Goal: Transaction & Acquisition: Book appointment/travel/reservation

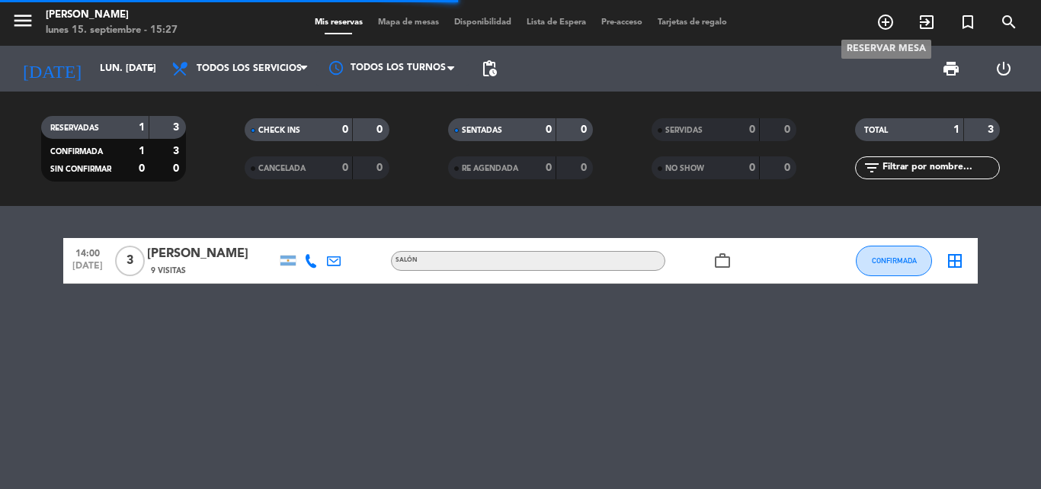
click at [884, 21] on icon "add_circle_outline" at bounding box center [886, 22] width 18 height 18
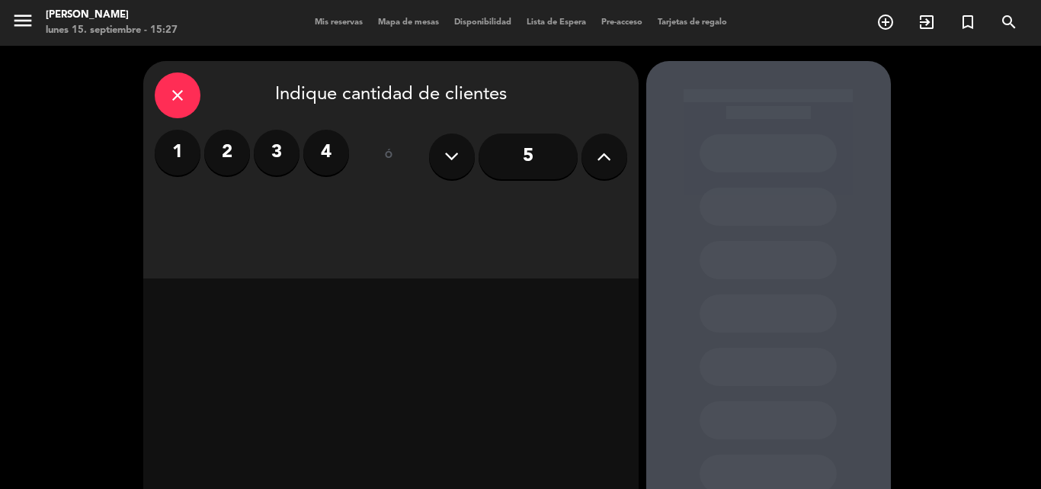
click at [326, 160] on label "4" at bounding box center [326, 153] width 46 height 46
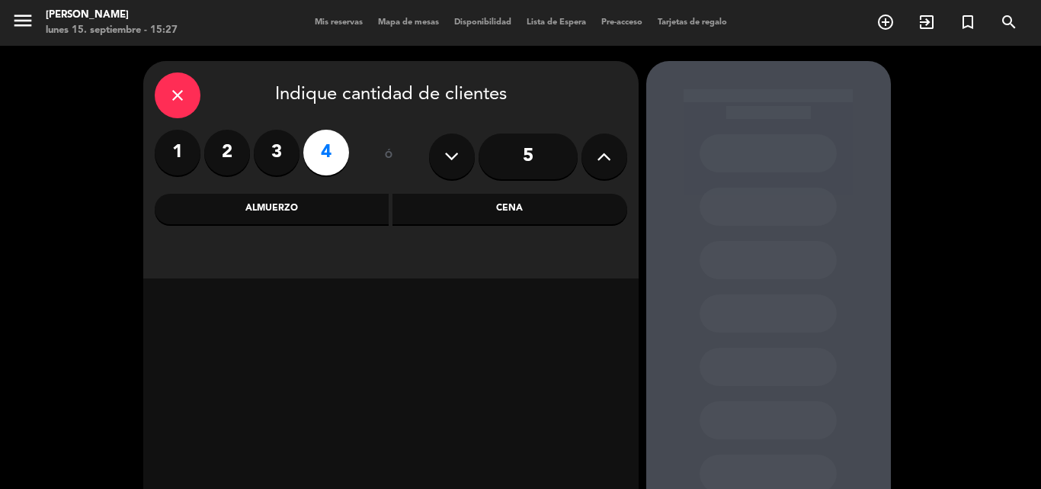
click at [597, 157] on icon at bounding box center [604, 156] width 14 height 23
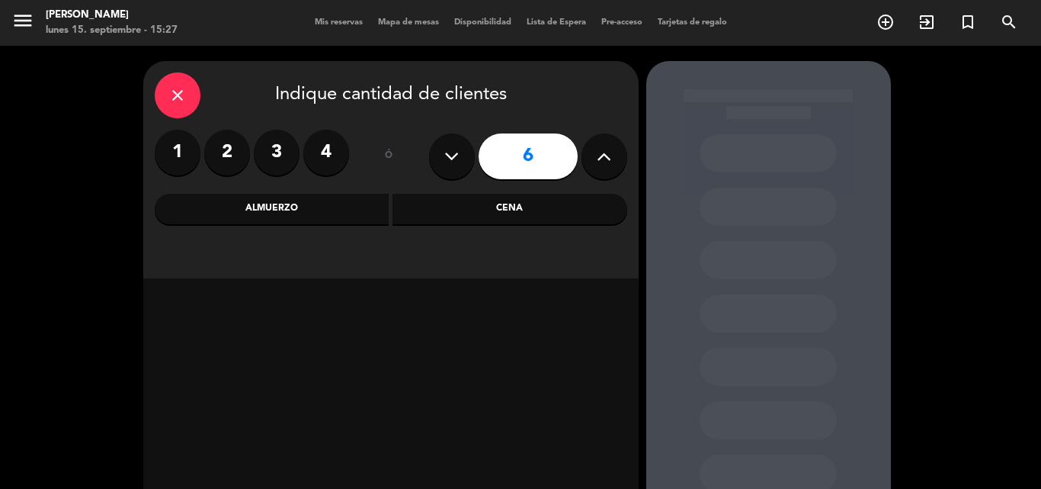
click at [524, 165] on input "6" at bounding box center [528, 156] width 99 height 46
click at [313, 195] on div "Almuerzo" at bounding box center [272, 209] width 235 height 30
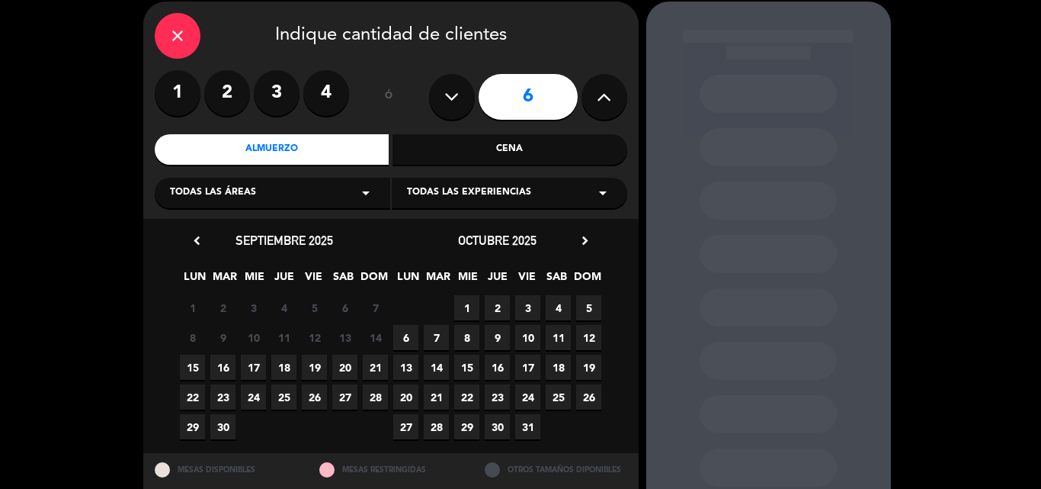
scroll to position [76, 0]
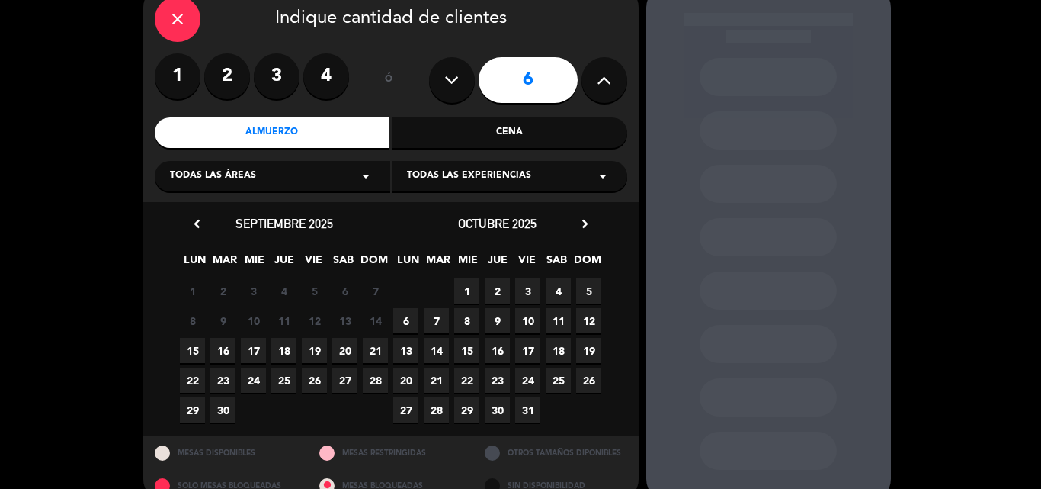
click at [410, 313] on span "6" at bounding box center [405, 320] width 25 height 25
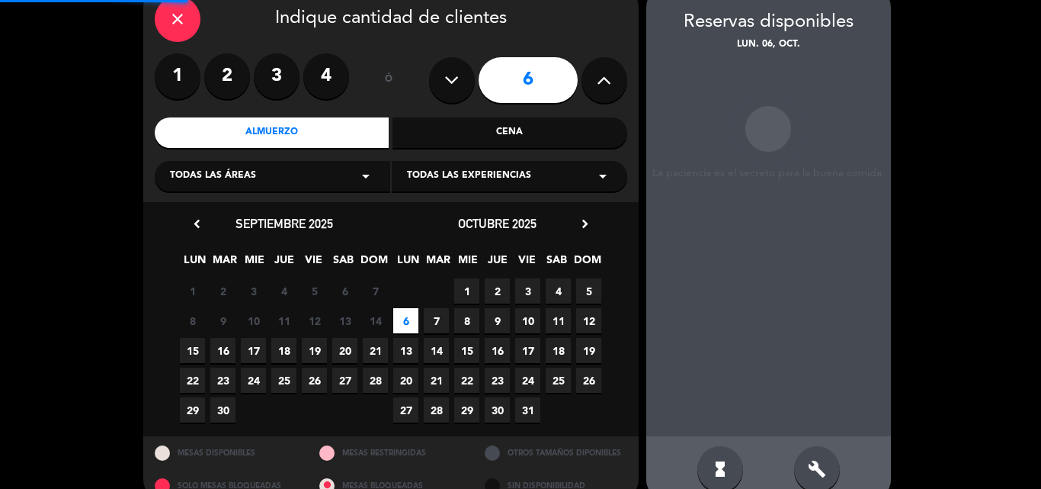
scroll to position [61, 0]
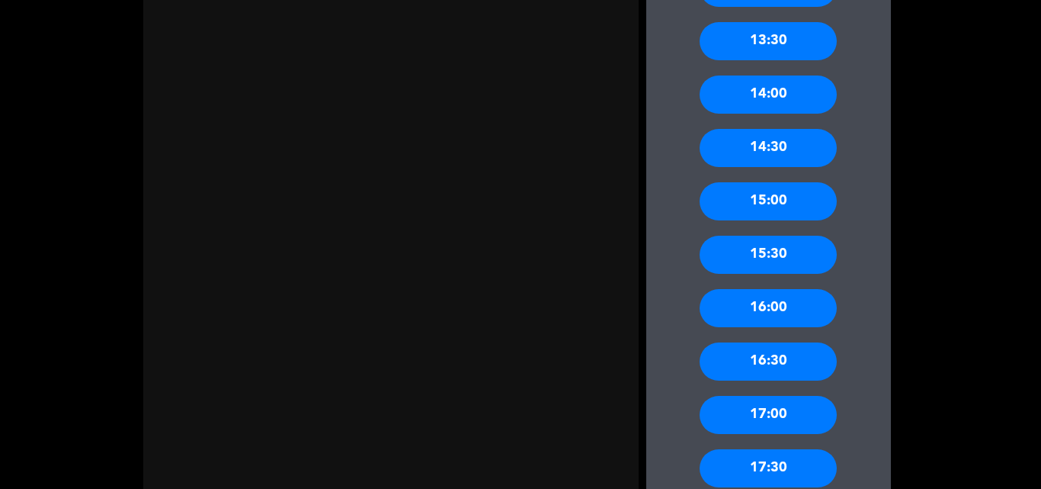
click at [806, 306] on div "16:00" at bounding box center [768, 308] width 137 height 38
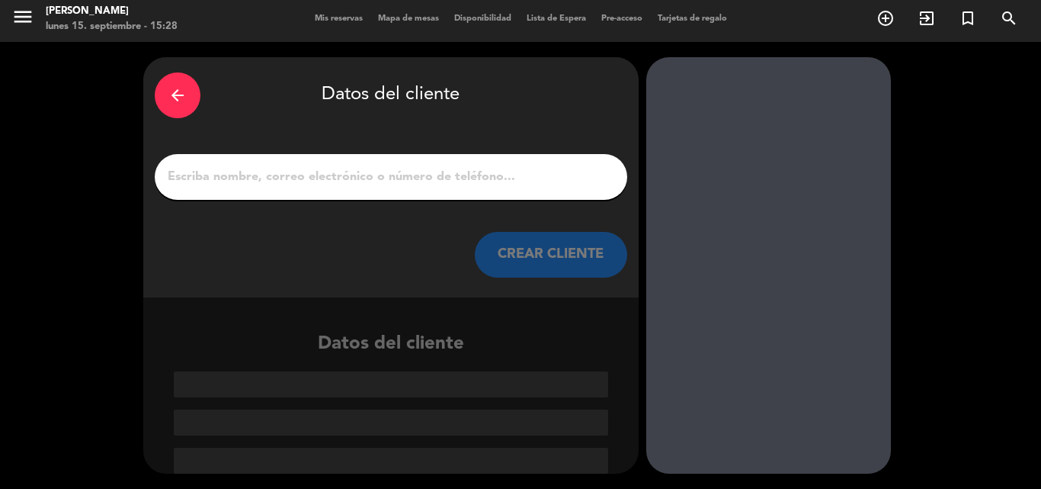
scroll to position [4, 0]
click at [445, 179] on input "1" at bounding box center [391, 176] width 450 height 21
click at [485, 181] on input "1" at bounding box center [391, 176] width 450 height 21
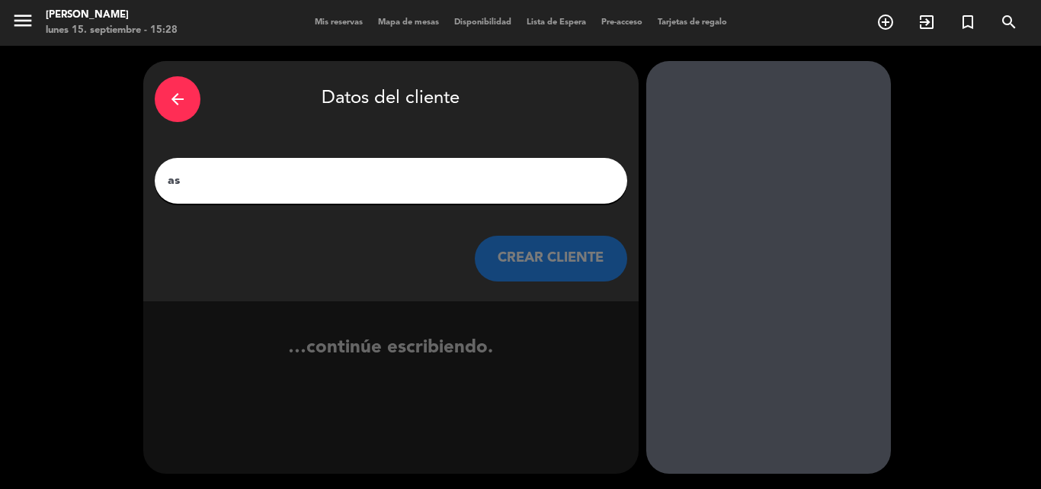
type input "a"
type input "B"
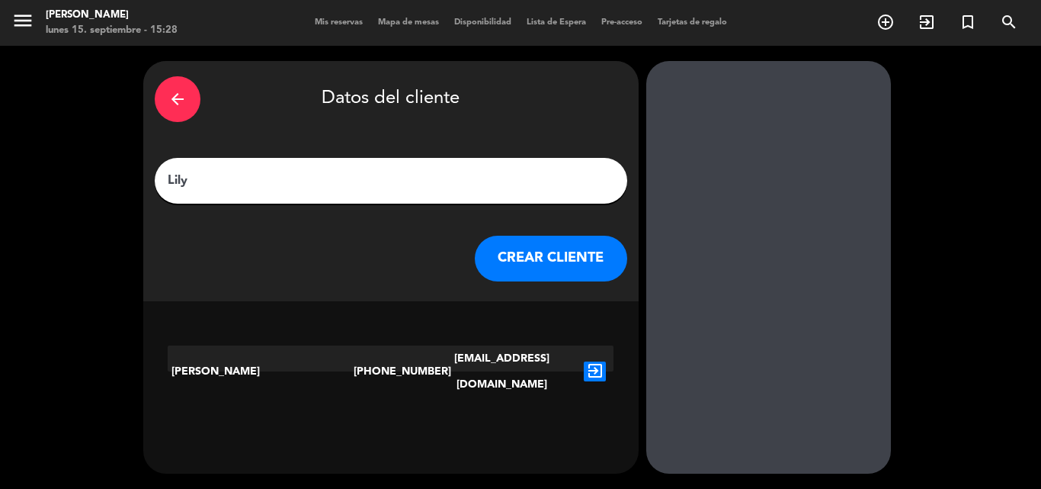
type input "Lily"
click at [597, 261] on button "CREAR CLIENTE" at bounding box center [551, 259] width 152 height 46
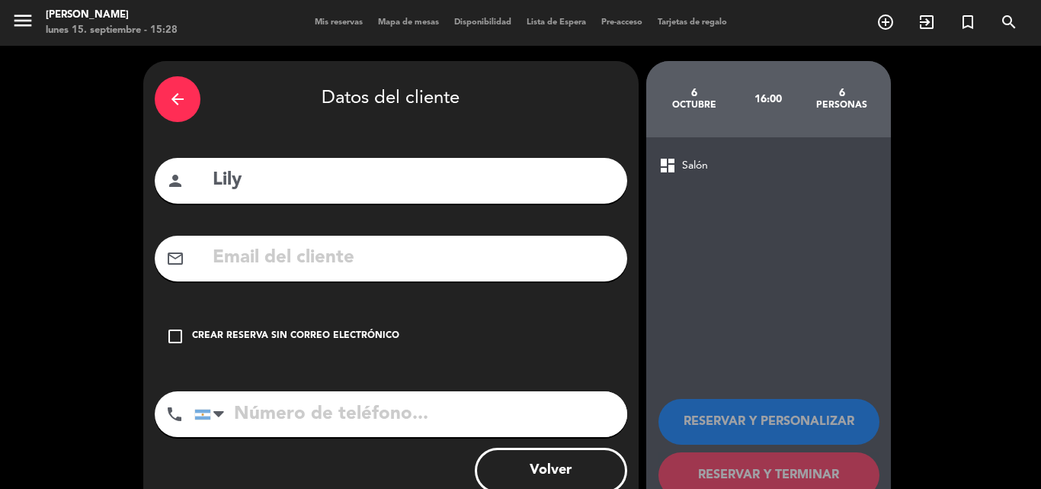
click at [179, 334] on icon "check_box_outline_blank" at bounding box center [175, 336] width 18 height 18
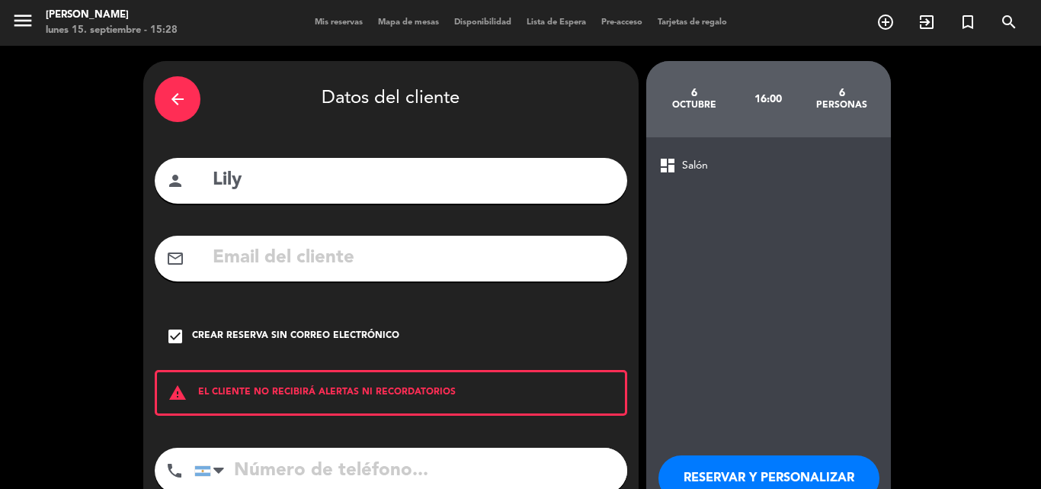
click at [743, 473] on button "RESERVAR Y PERSONALIZAR" at bounding box center [769, 478] width 221 height 46
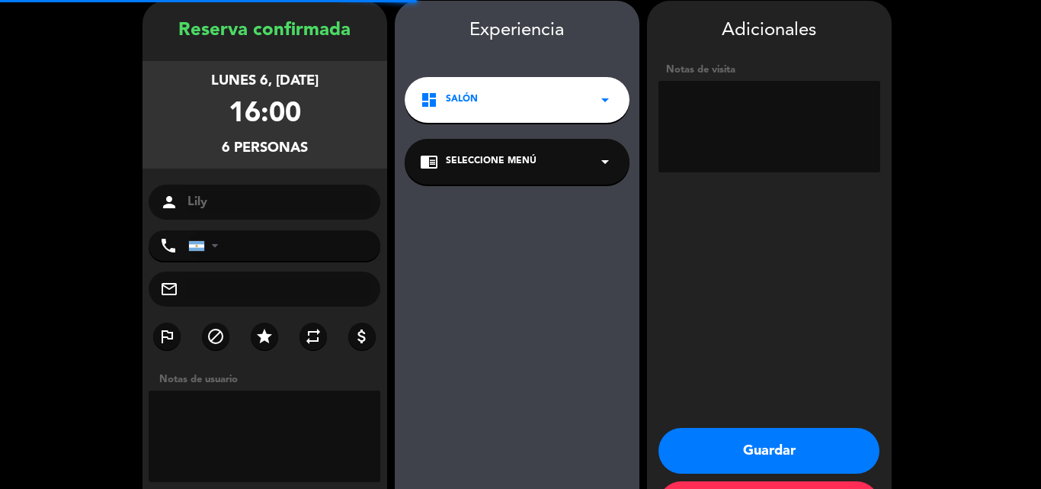
scroll to position [61, 0]
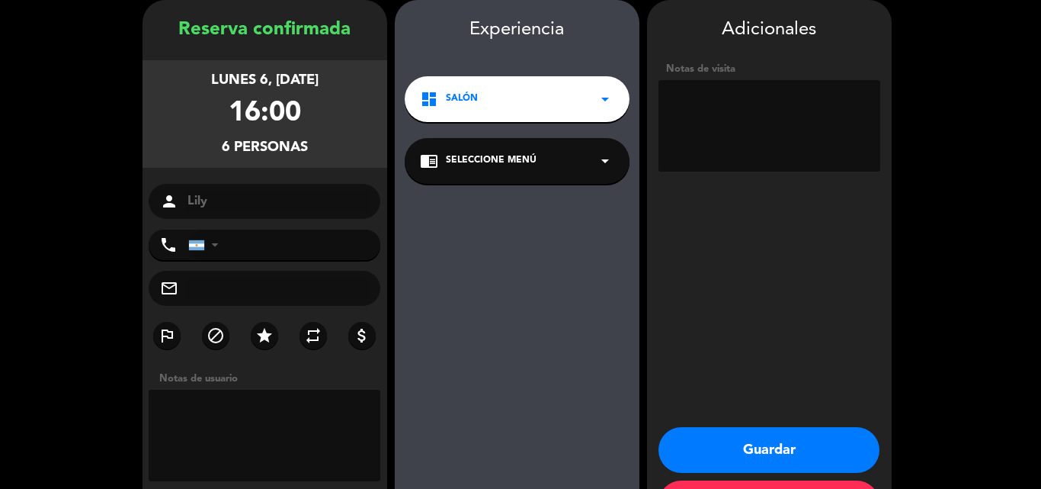
click at [781, 445] on button "Guardar" at bounding box center [769, 450] width 221 height 46
